Goal: Task Accomplishment & Management: Manage account settings

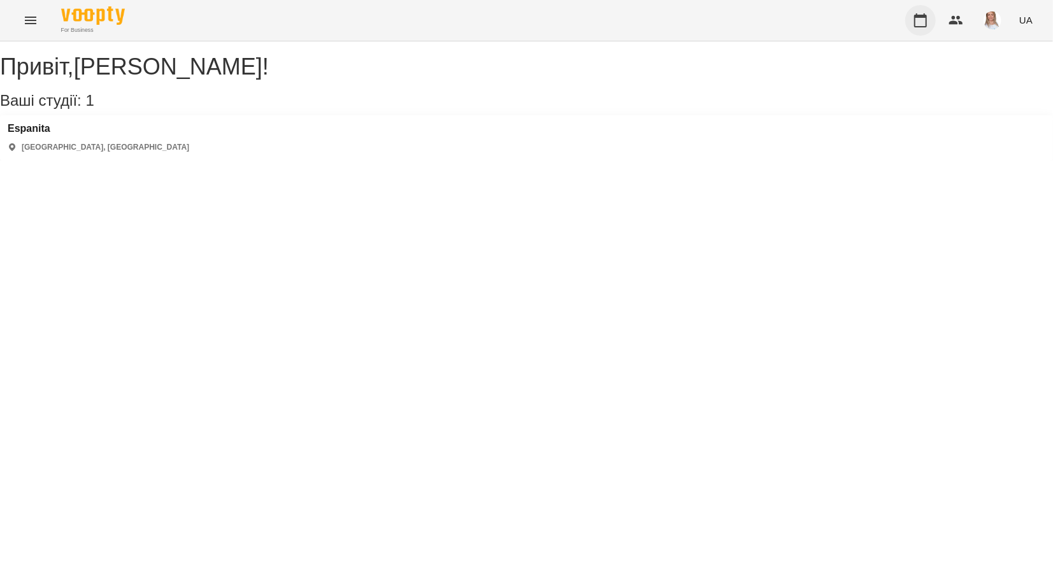
click at [927, 23] on icon "button" at bounding box center [920, 20] width 13 height 14
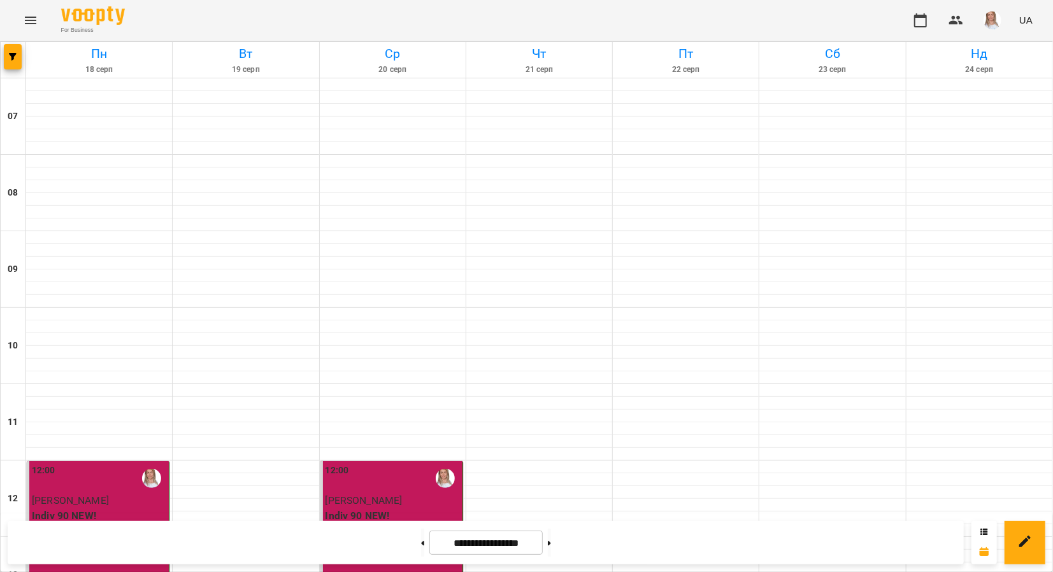
scroll to position [786, 0]
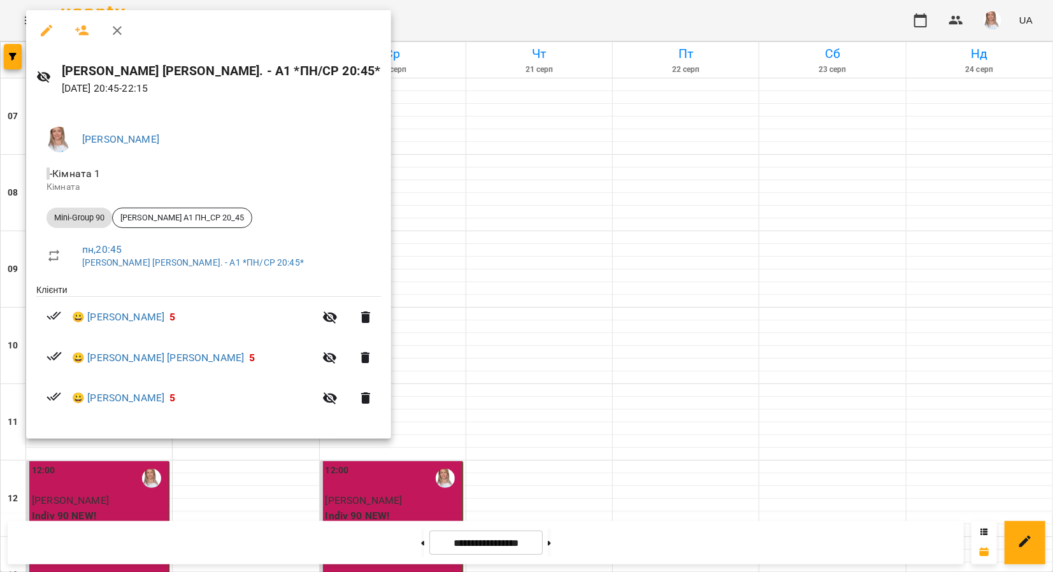
click at [40, 31] on icon "button" at bounding box center [46, 30] width 15 height 15
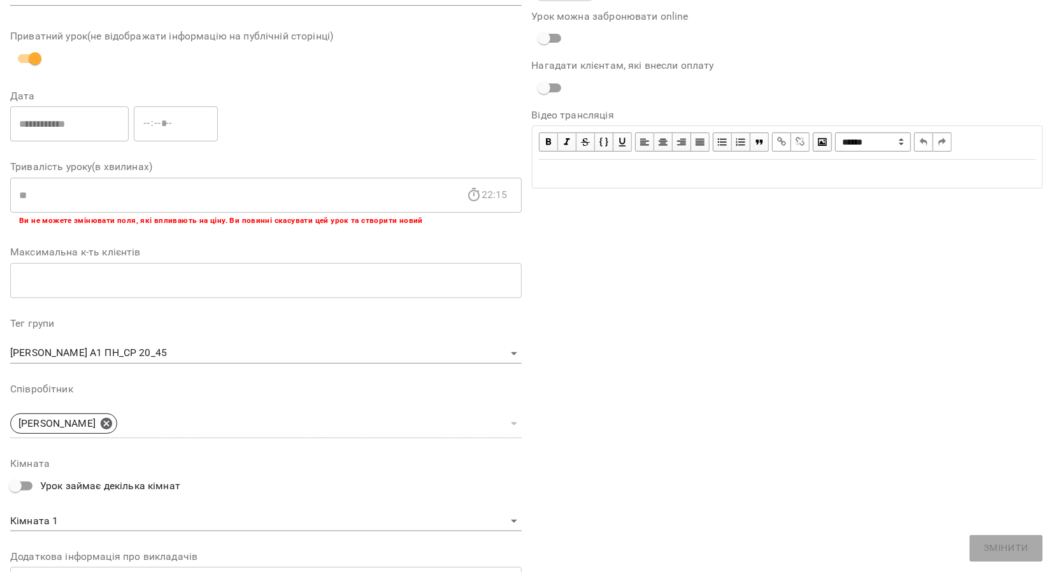
scroll to position [43, 0]
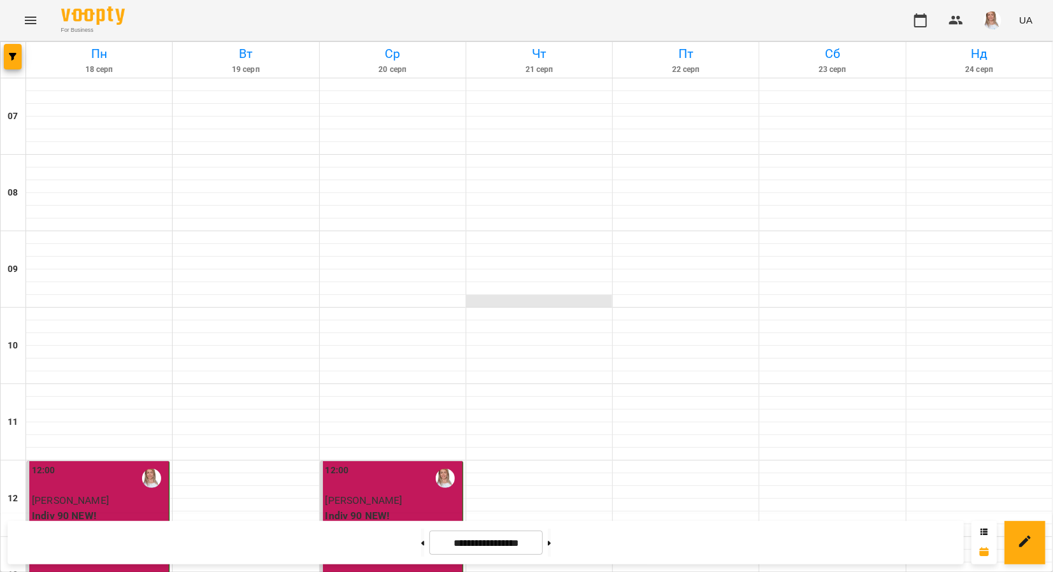
scroll to position [786, 0]
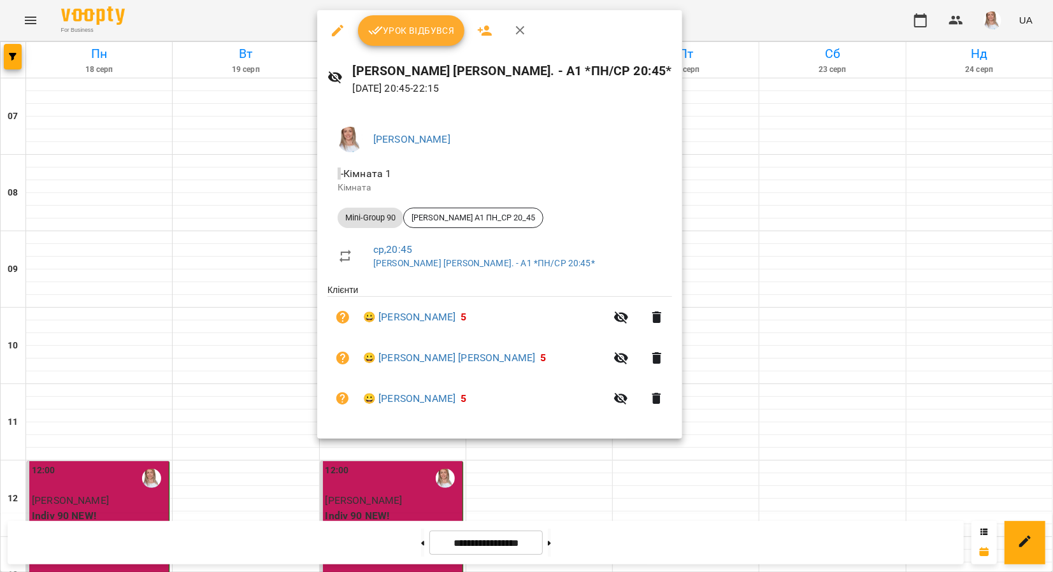
click at [399, 27] on span "Урок відбувся" at bounding box center [411, 30] width 87 height 15
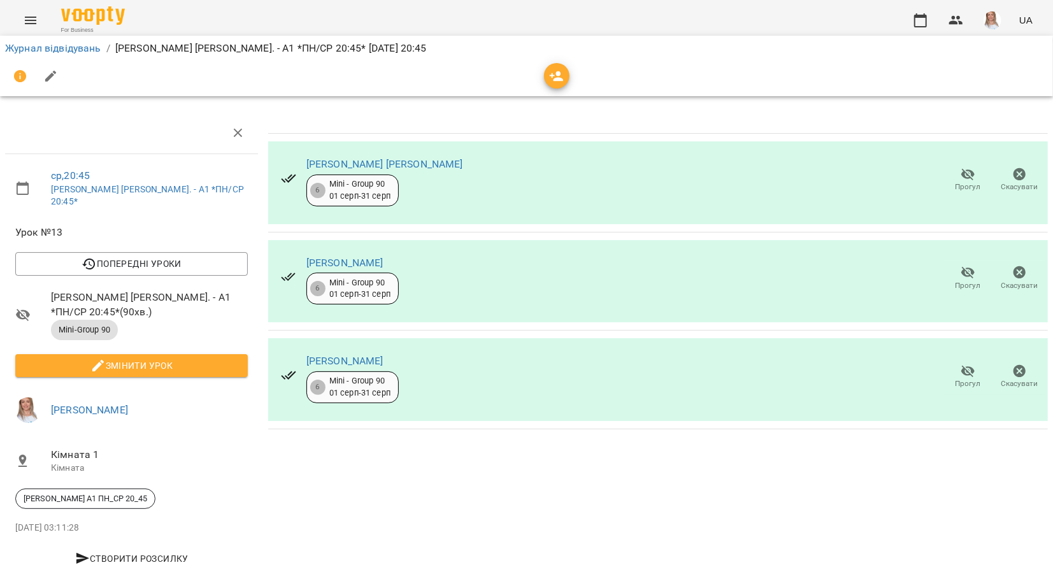
click at [124, 358] on span "Змінити урок" at bounding box center [131, 365] width 212 height 15
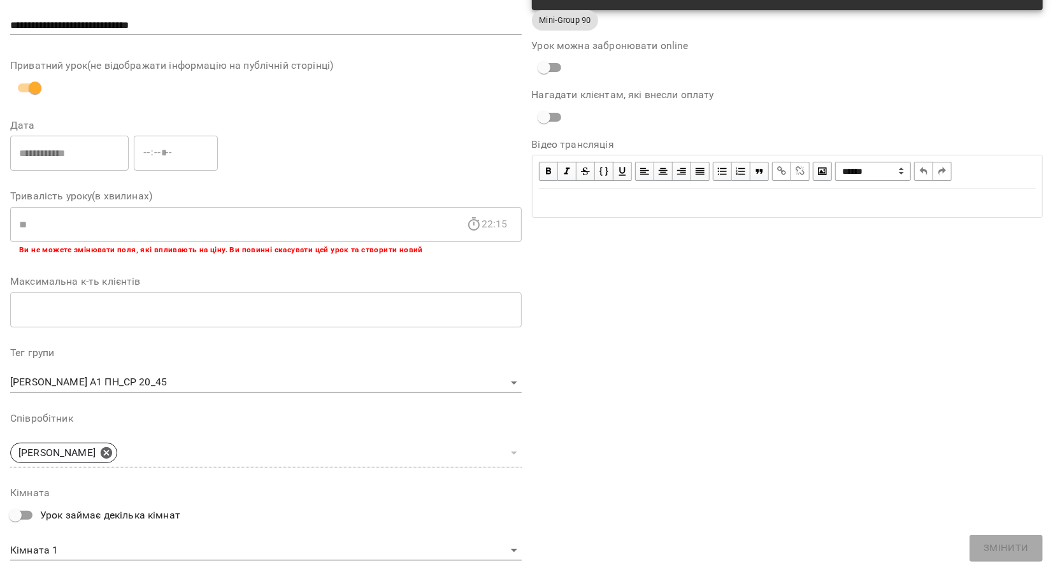
scroll to position [274, 0]
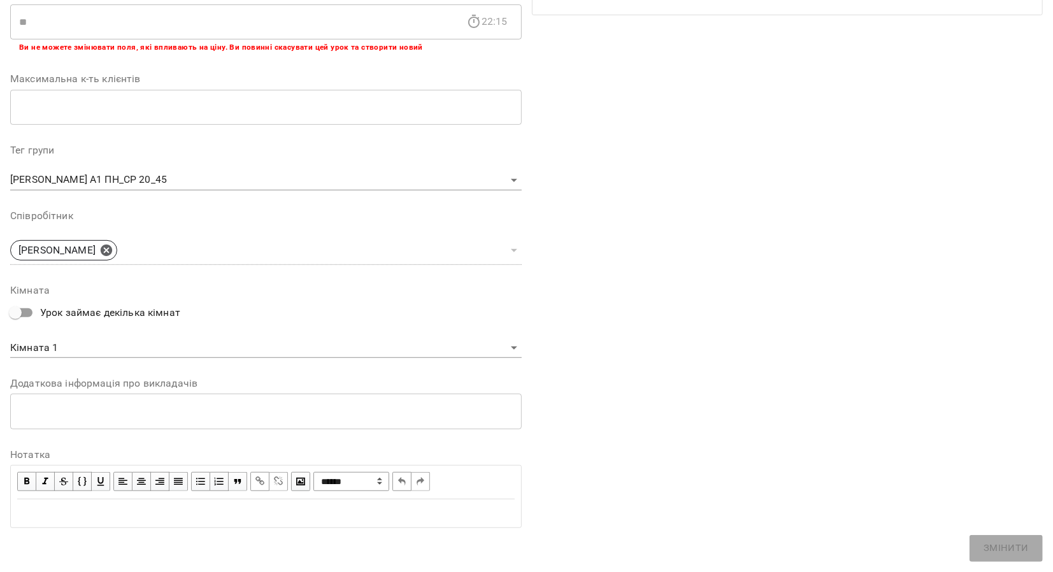
drag, startPoint x: 45, startPoint y: 548, endPoint x: 69, endPoint y: 581, distance: 40.5
click at [69, 571] on html "For Business UA Журнал відвідувань / [PERSON_NAME] Т. - А1 *ПН/СР 20:45* [DATE]…" at bounding box center [526, 292] width 1053 height 585
click at [62, 514] on div "Edit text" at bounding box center [265, 513] width 497 height 15
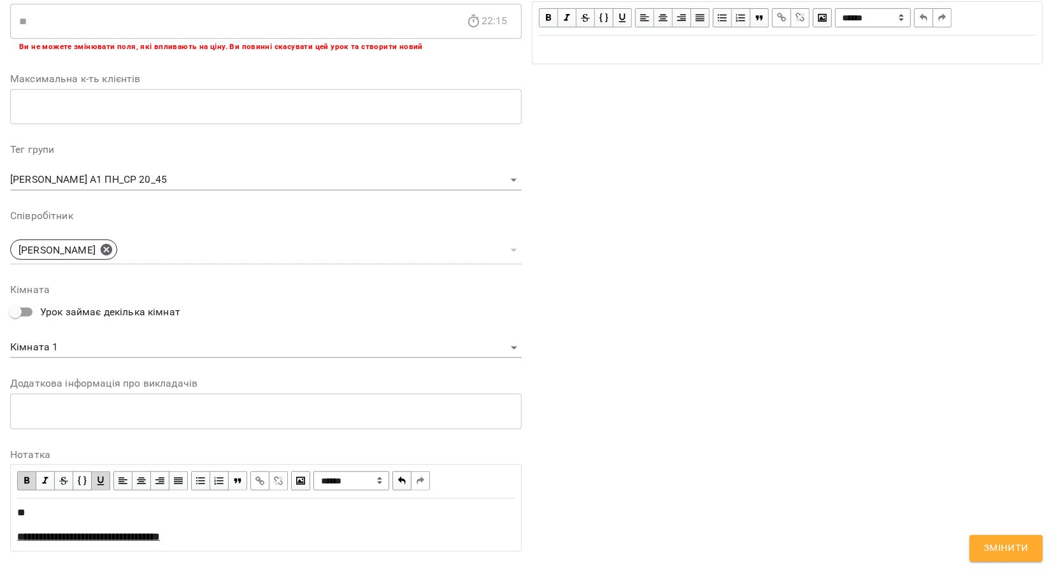
click at [1015, 544] on span "Змінити" at bounding box center [1005, 548] width 45 height 17
